Goal: Task Accomplishment & Management: Manage account settings

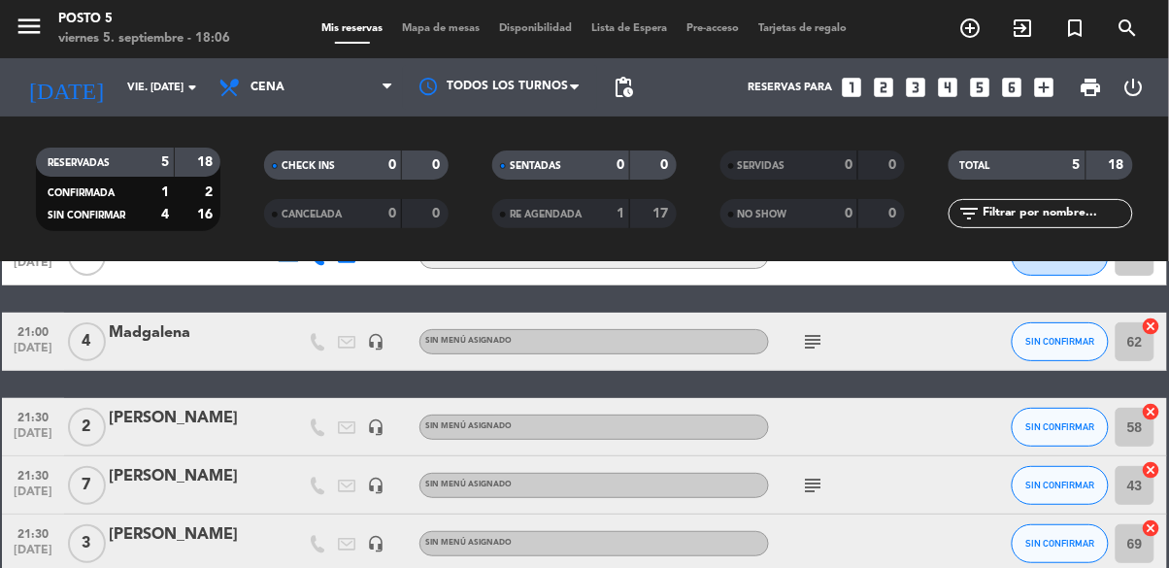
scroll to position [130, 0]
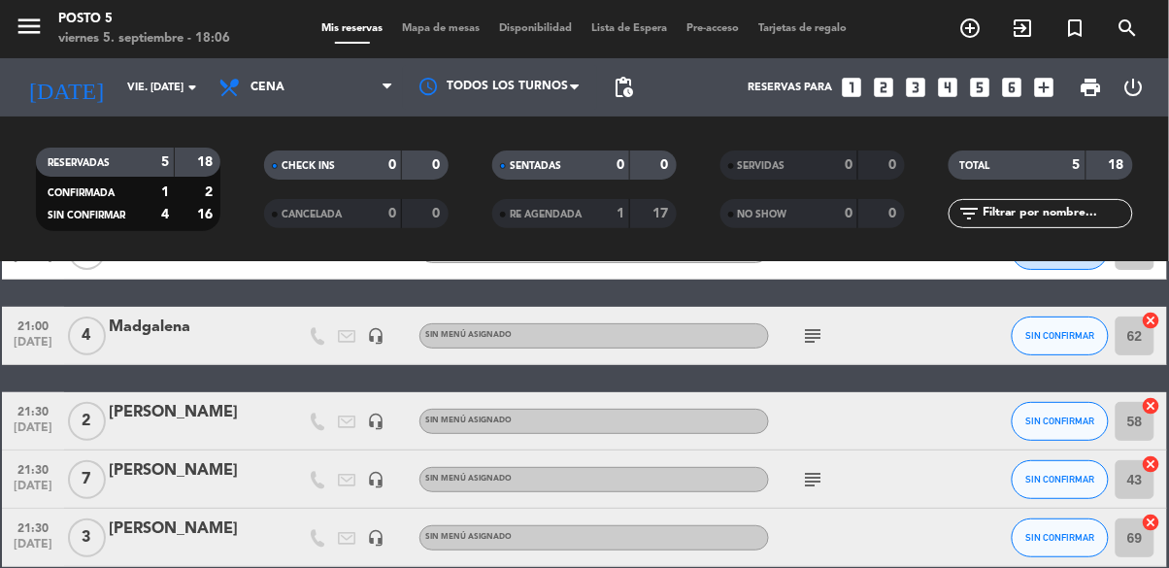
click at [820, 468] on icon "subject" at bounding box center [812, 479] width 23 height 23
click at [961, 451] on div at bounding box center [970, 479] width 52 height 57
click at [817, 324] on icon "subject" at bounding box center [812, 335] width 23 height 23
click at [907, 309] on div "subject Gift card" at bounding box center [856, 335] width 175 height 57
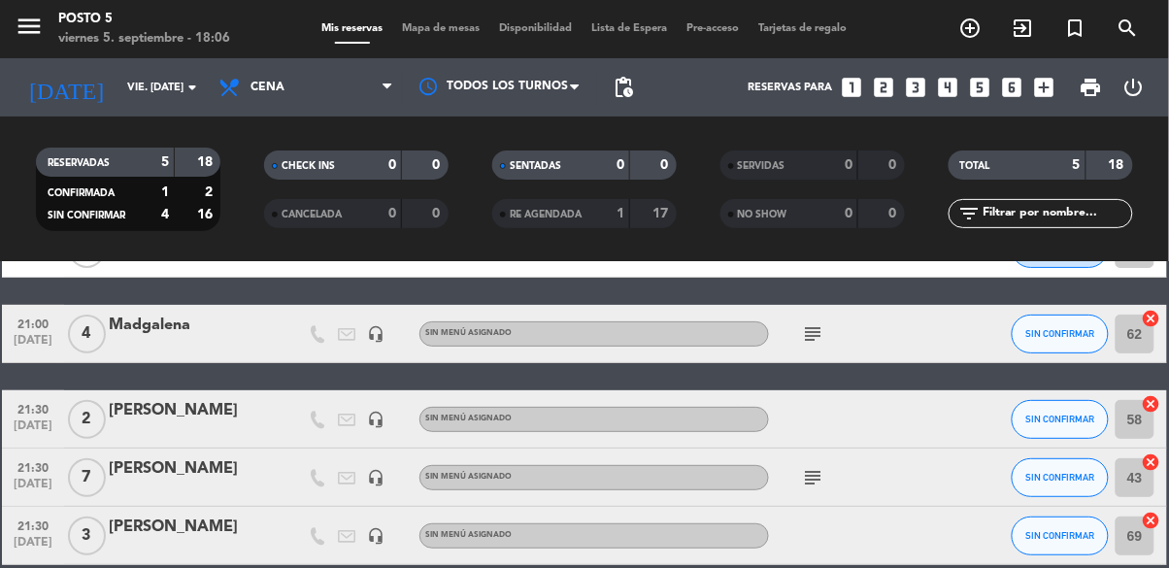
scroll to position [0, 0]
click at [1134, 542] on input "69" at bounding box center [1135, 536] width 39 height 39
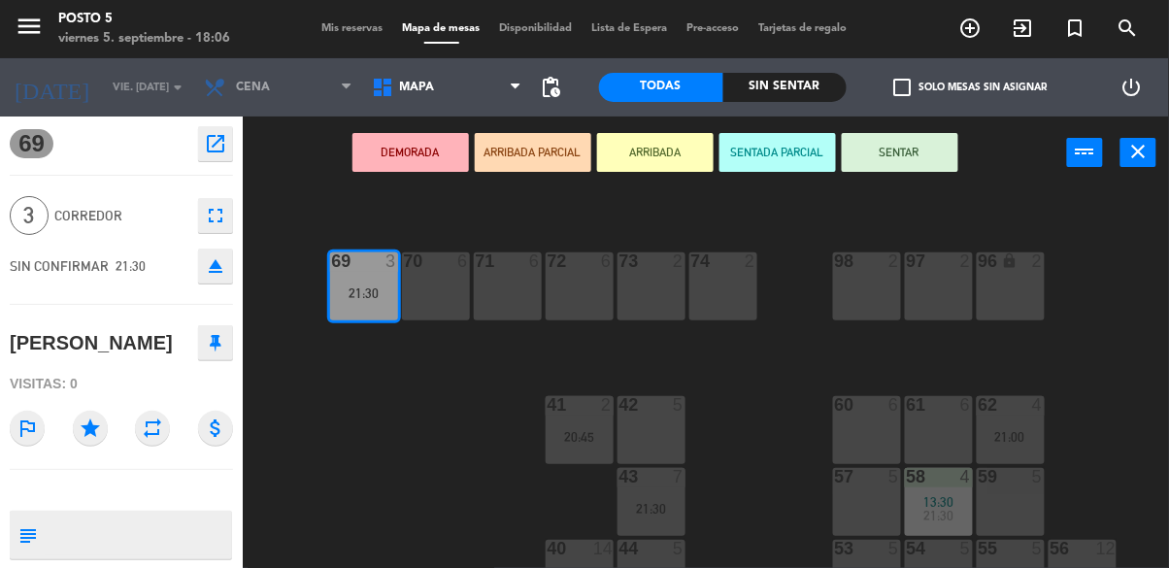
scroll to position [257, 0]
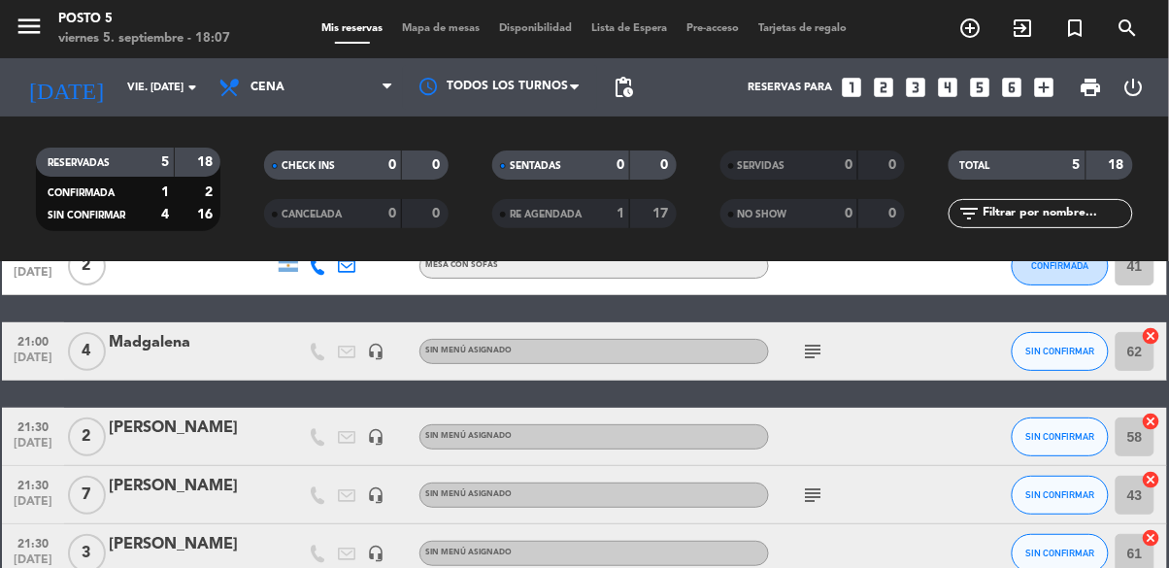
scroll to position [132, 0]
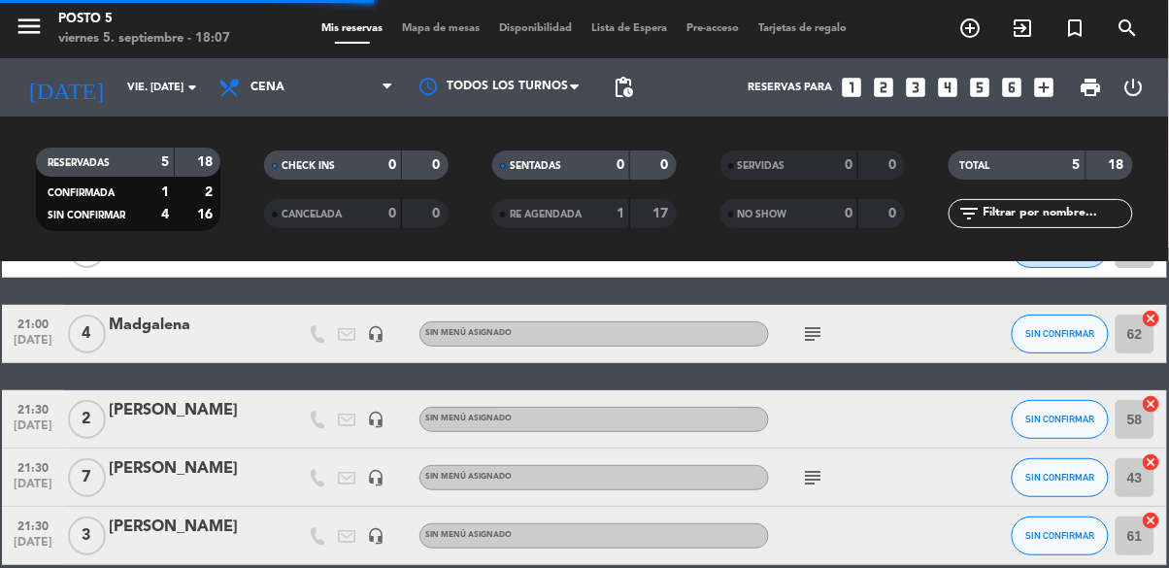
click at [745, 534] on div "Sin menú asignado" at bounding box center [595, 535] width 350 height 25
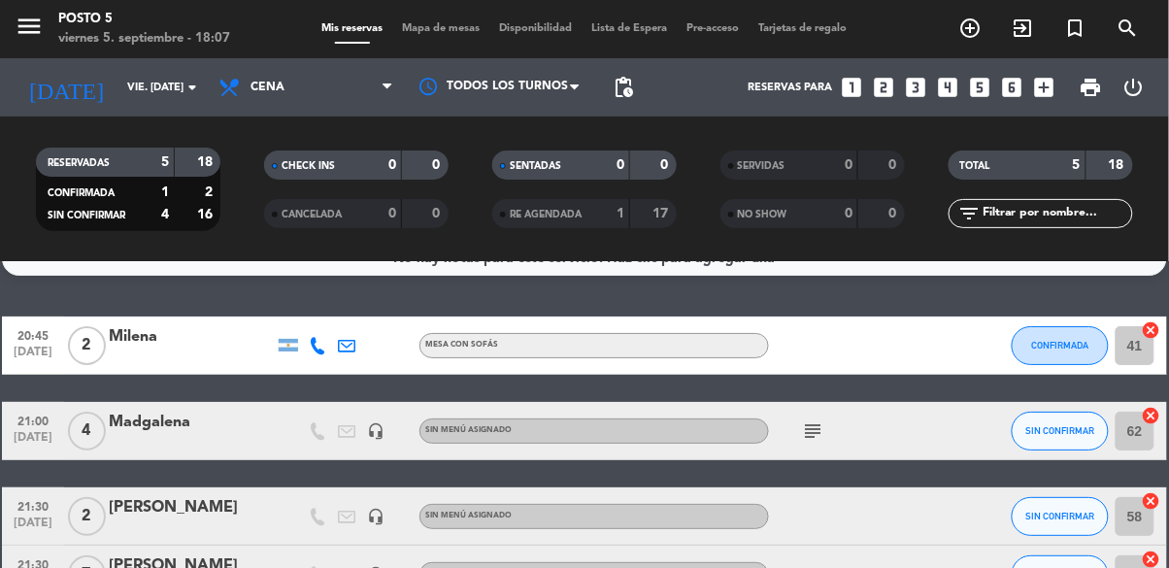
scroll to position [32, 0]
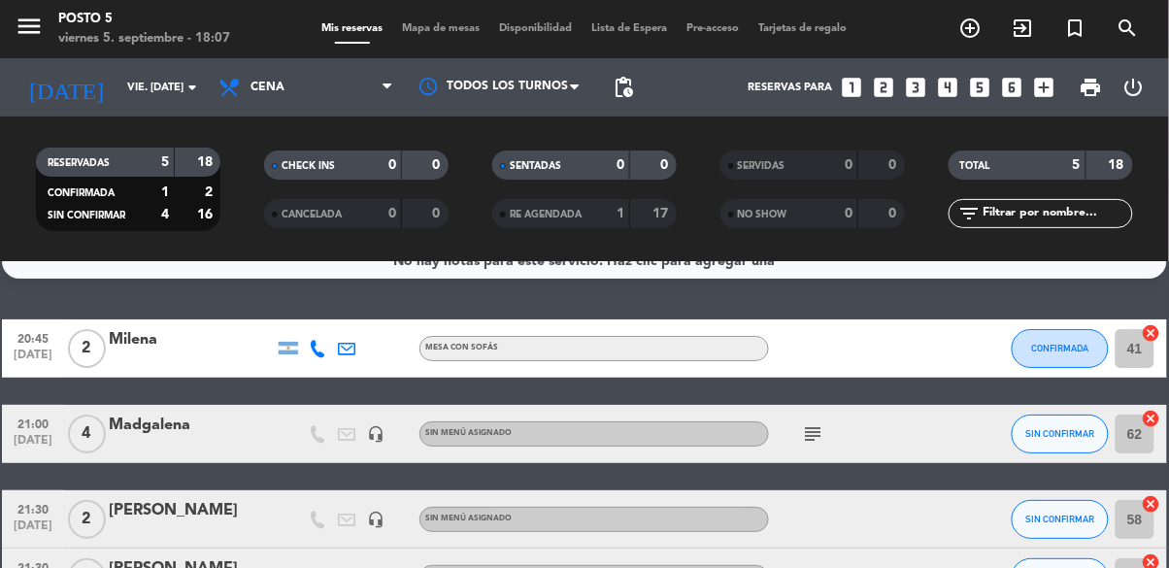
click at [819, 440] on icon "subject" at bounding box center [812, 433] width 23 height 23
click at [935, 439] on div "subject Gift card" at bounding box center [856, 433] width 175 height 57
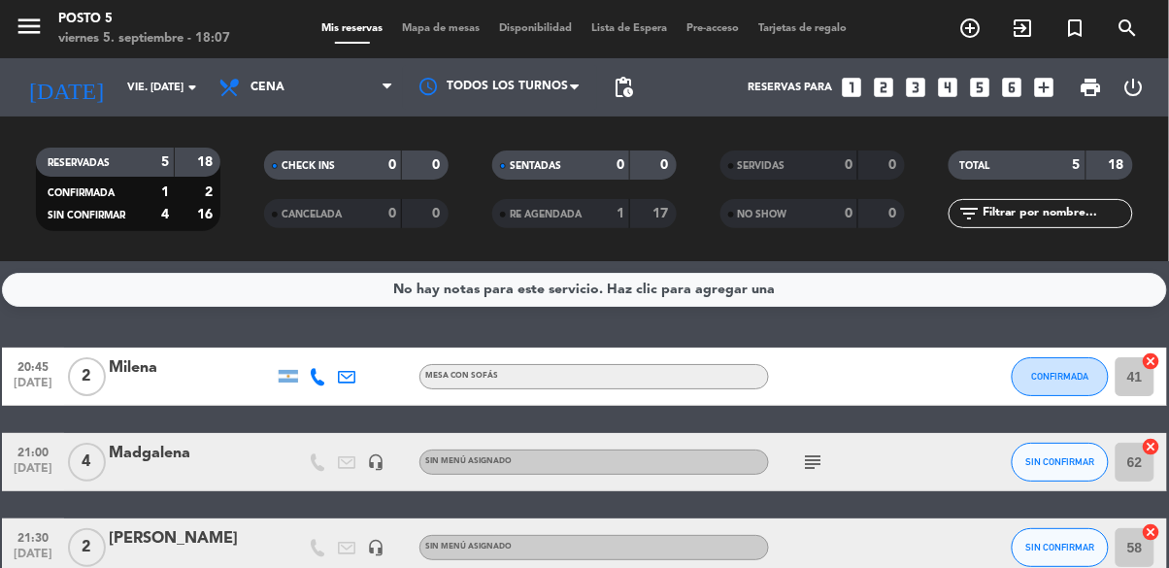
scroll to position [1, 0]
